Goal: Book appointment/travel/reservation

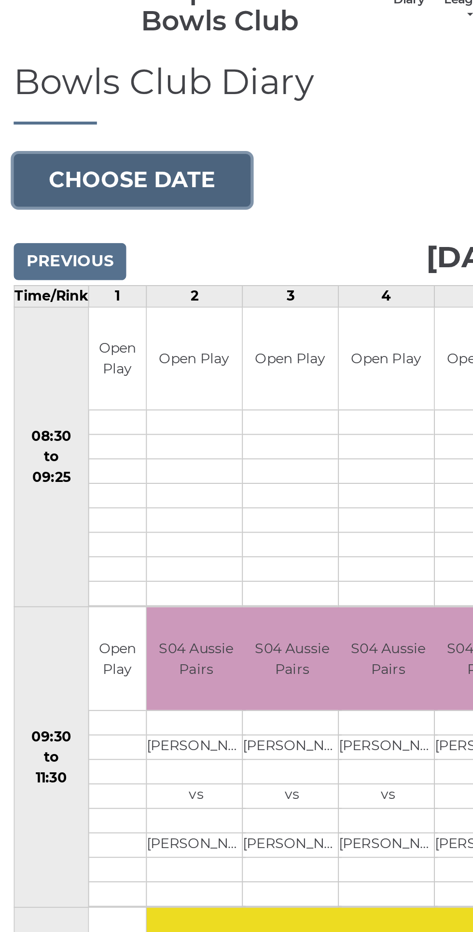
click at [96, 150] on button "Choose date" at bounding box center [65, 148] width 117 height 26
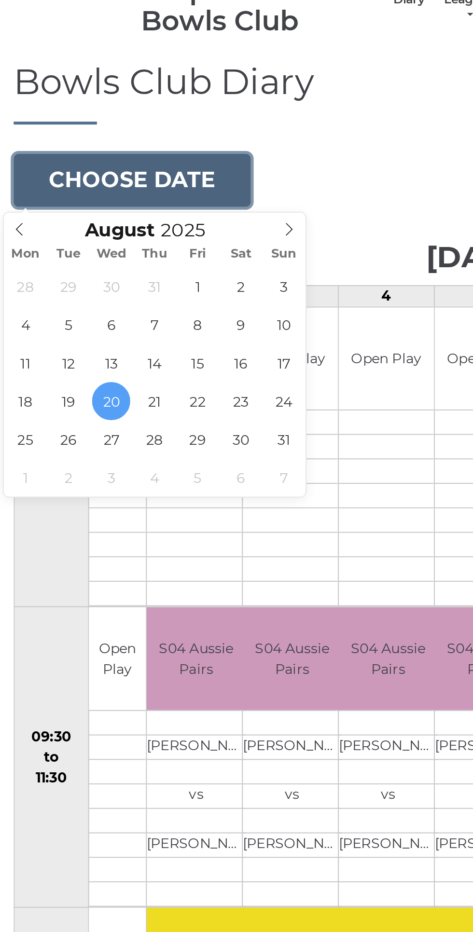
type input "[DATE]"
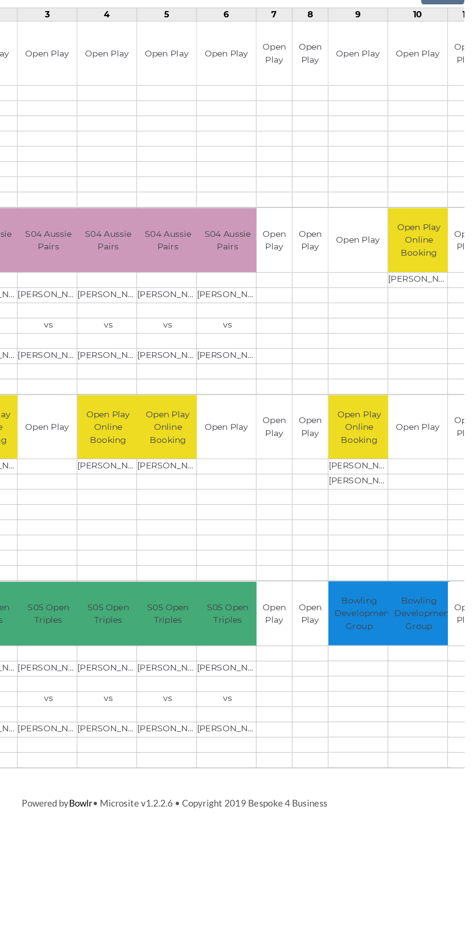
scroll to position [0, 5]
